Goal: Information Seeking & Learning: Learn about a topic

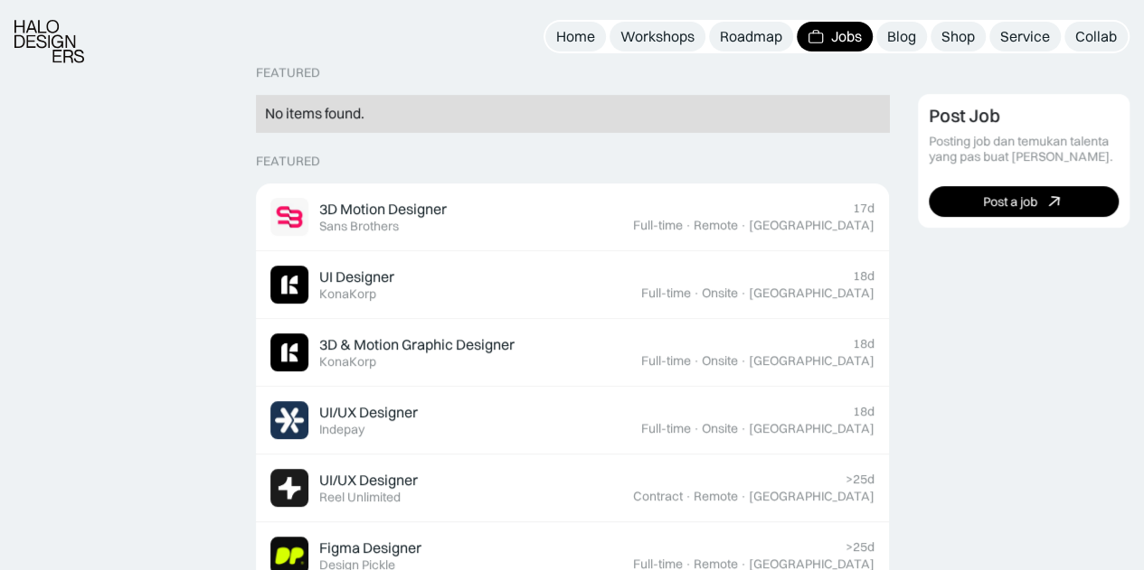
scroll to position [452, 0]
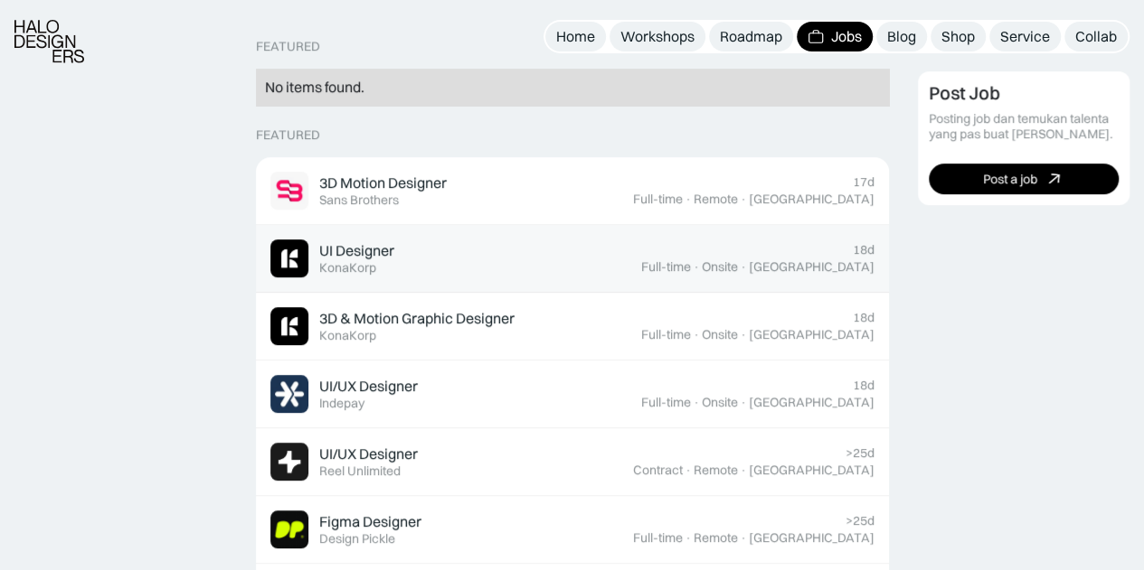
click at [541, 258] on div "UI Designer Featured KonaKorp" at bounding box center [455, 259] width 371 height 38
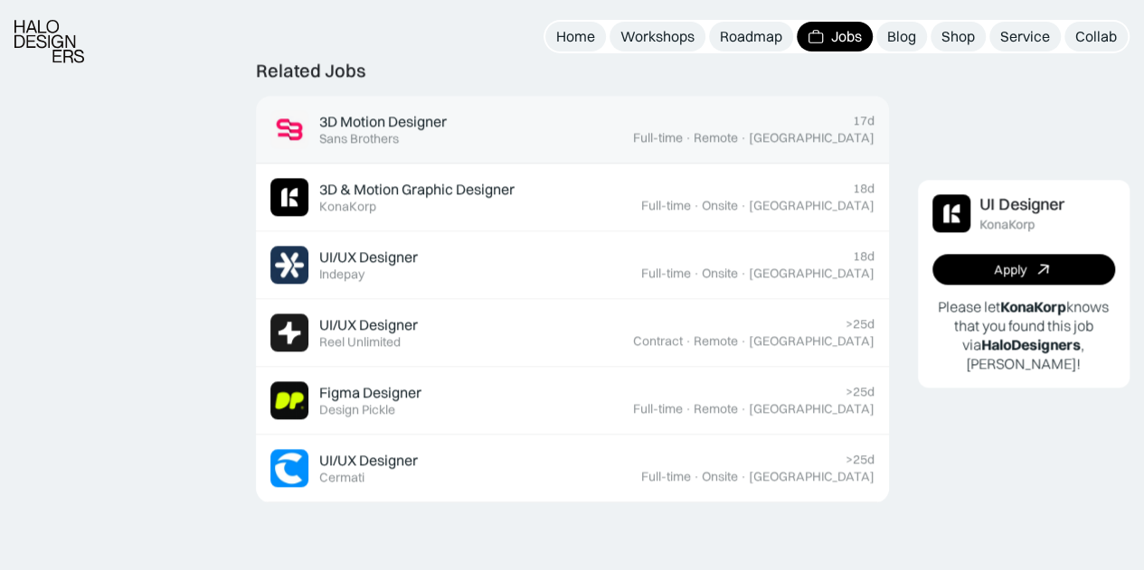
scroll to position [1085, 0]
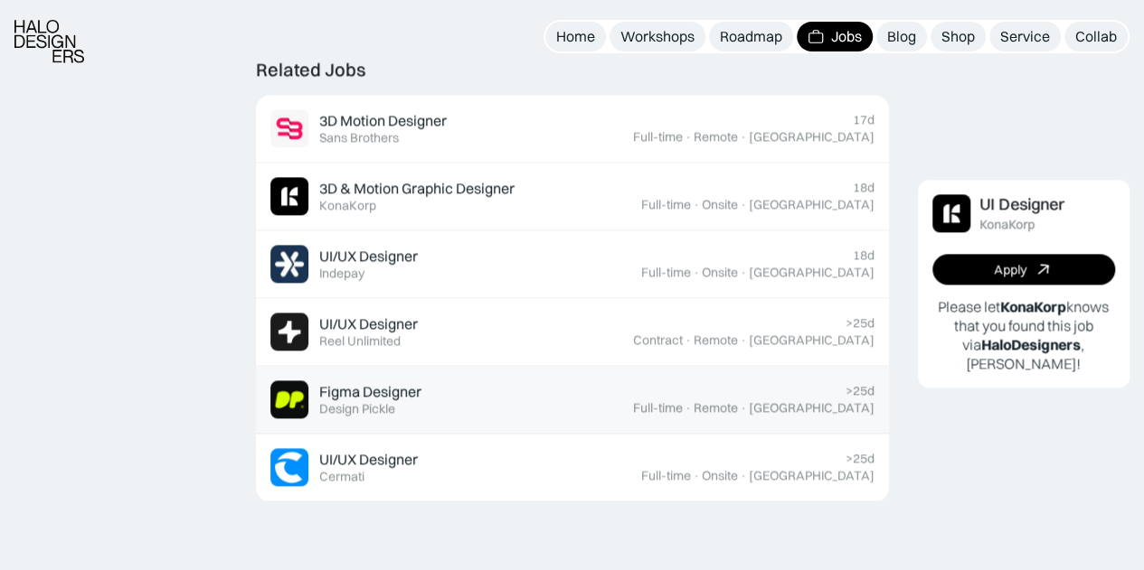
click at [569, 383] on div "Figma Designer Featured Design Pickle" at bounding box center [451, 400] width 362 height 38
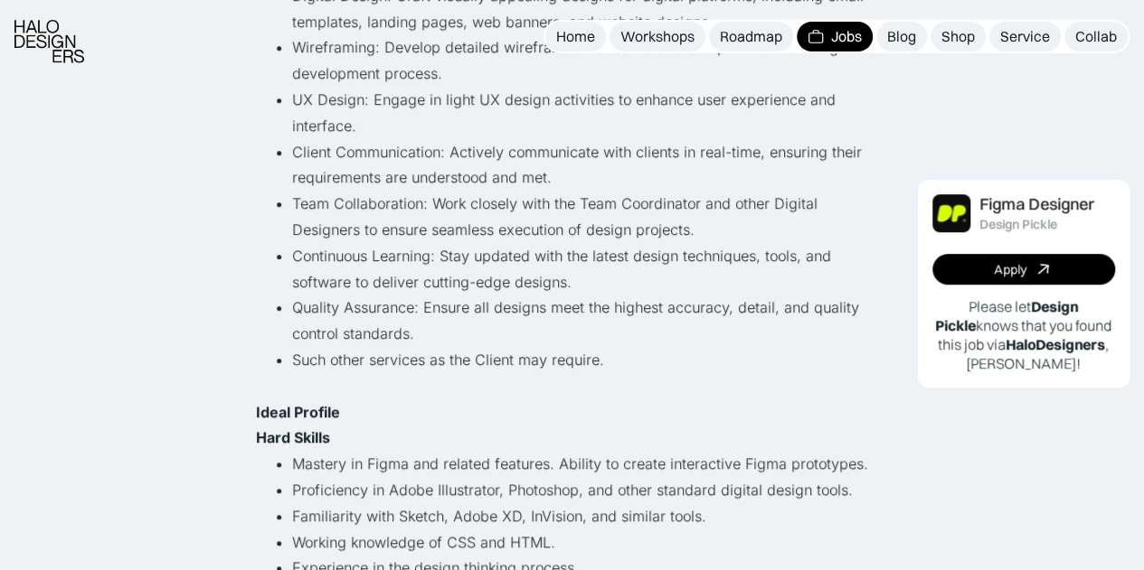
scroll to position [633, 0]
